Goal: Navigation & Orientation: Find specific page/section

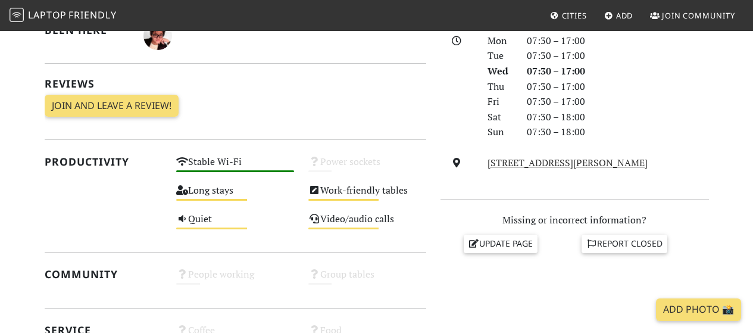
scroll to position [357, 0]
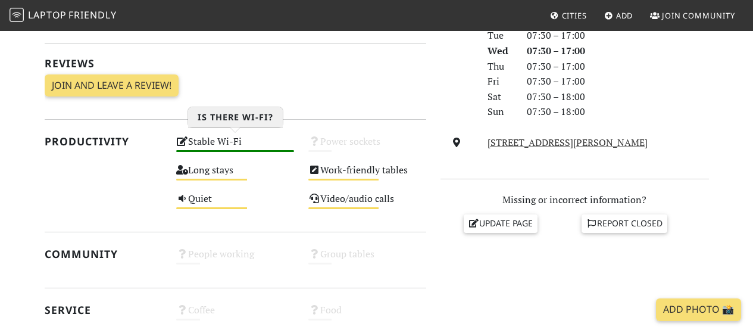
click at [181, 142] on icon at bounding box center [182, 141] width 12 height 10
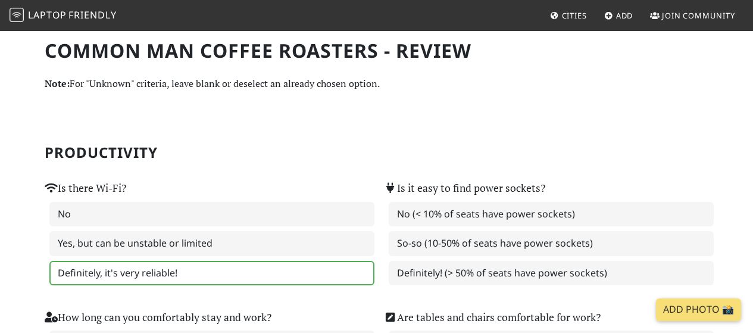
click at [107, 12] on span "Friendly" at bounding box center [92, 14] width 48 height 13
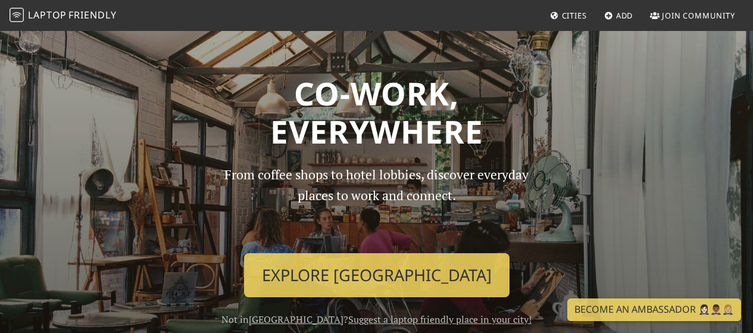
click at [368, 242] on p "From coffee shops to hotel lobbies, discover everyday places to work and connec…" at bounding box center [376, 203] width 325 height 79
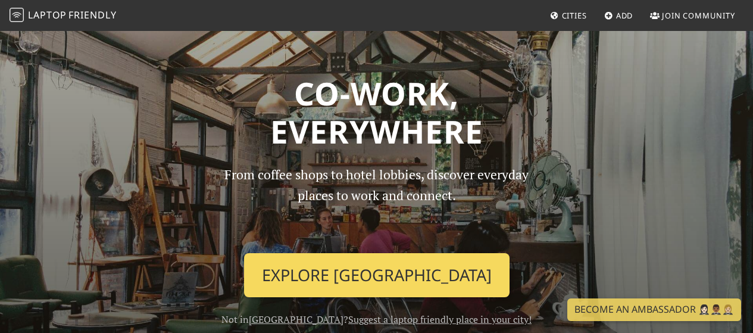
click at [355, 269] on link "Explore Singapore" at bounding box center [376, 275] width 265 height 44
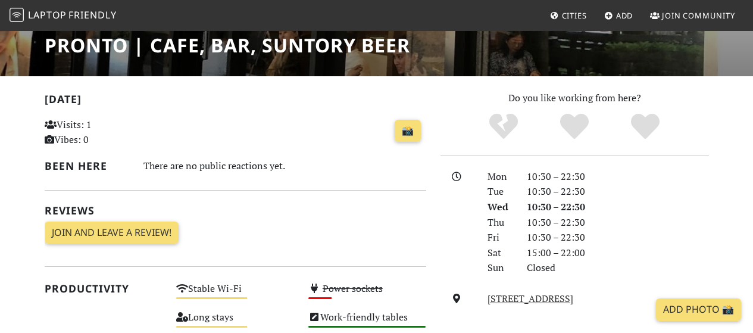
scroll to position [84, 0]
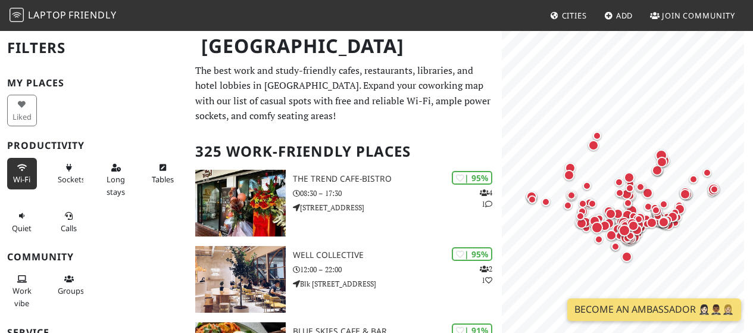
click at [19, 180] on span "Wi-Fi" at bounding box center [21, 179] width 17 height 11
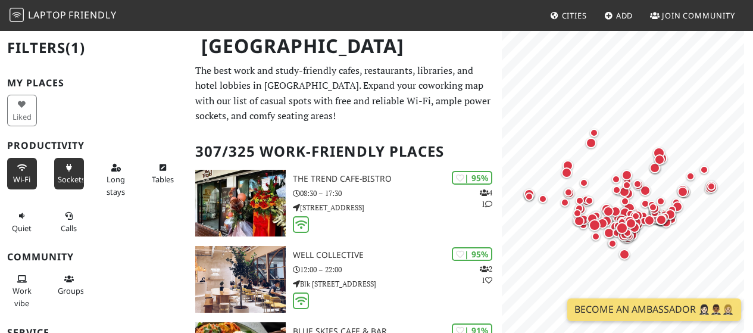
click at [71, 181] on span "Sockets" at bounding box center [71, 179] width 27 height 11
